Goal: Task Accomplishment & Management: Use online tool/utility

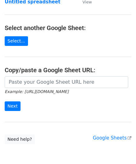
scroll to position [62, 0]
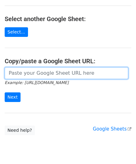
click at [38, 76] on input "url" at bounding box center [66, 73] width 123 height 12
paste input "[URL][DOMAIN_NAME]"
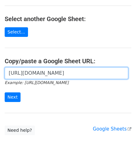
scroll to position [0, 134]
type input "[URL][DOMAIN_NAME]"
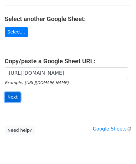
click at [7, 96] on input "Next" at bounding box center [13, 98] width 16 height 10
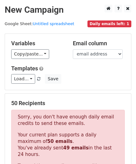
scroll to position [210, 0]
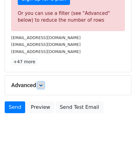
click at [44, 85] on link at bounding box center [40, 85] width 7 height 7
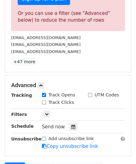
drag, startPoint x: 72, startPoint y: 125, endPoint x: 73, endPoint y: 120, distance: 5.7
click at [72, 125] on icon at bounding box center [73, 127] width 4 height 4
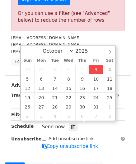
type input "[DATE] 12:00"
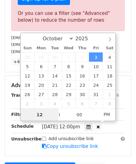
paste input "0"
type input "10"
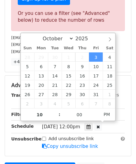
type input "[DATE] 22:00"
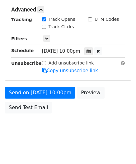
scroll to position [285, 0]
